Goal: Task Accomplishment & Management: Manage account settings

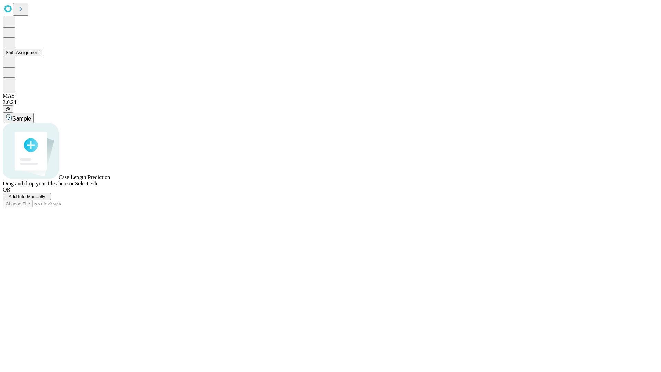
click at [42, 56] on button "Shift Assignment" at bounding box center [23, 52] width 40 height 7
